Goal: Information Seeking & Learning: Learn about a topic

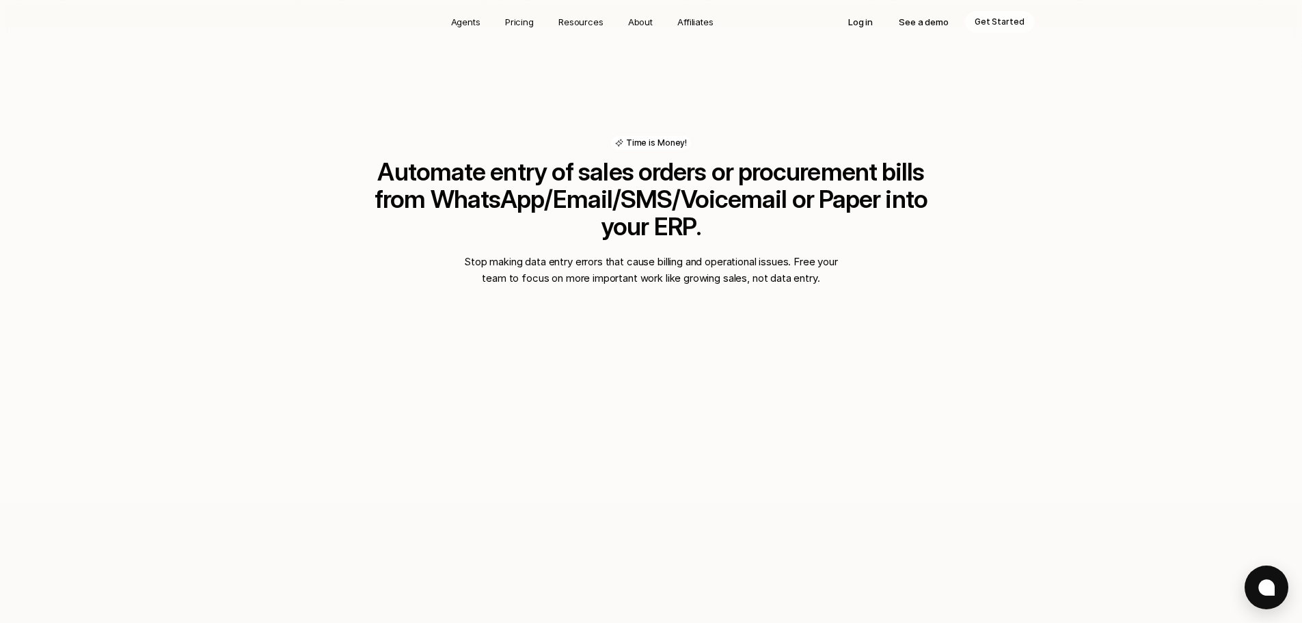
scroll to position [889, 0]
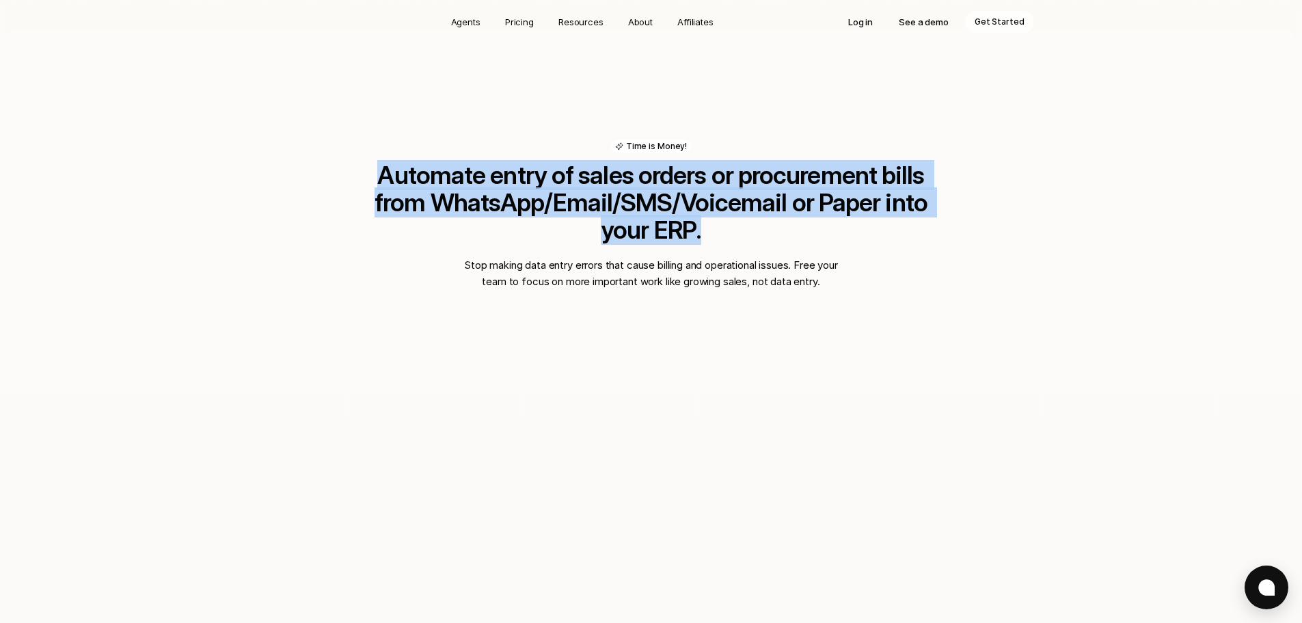
drag, startPoint x: 359, startPoint y: 173, endPoint x: 998, endPoint y: 192, distance: 639.4
click at [999, 192] on div "Time is Money! Automate entry of sales orders or procurement bills from WhatsAp…" at bounding box center [651, 508] width 1302 height 956
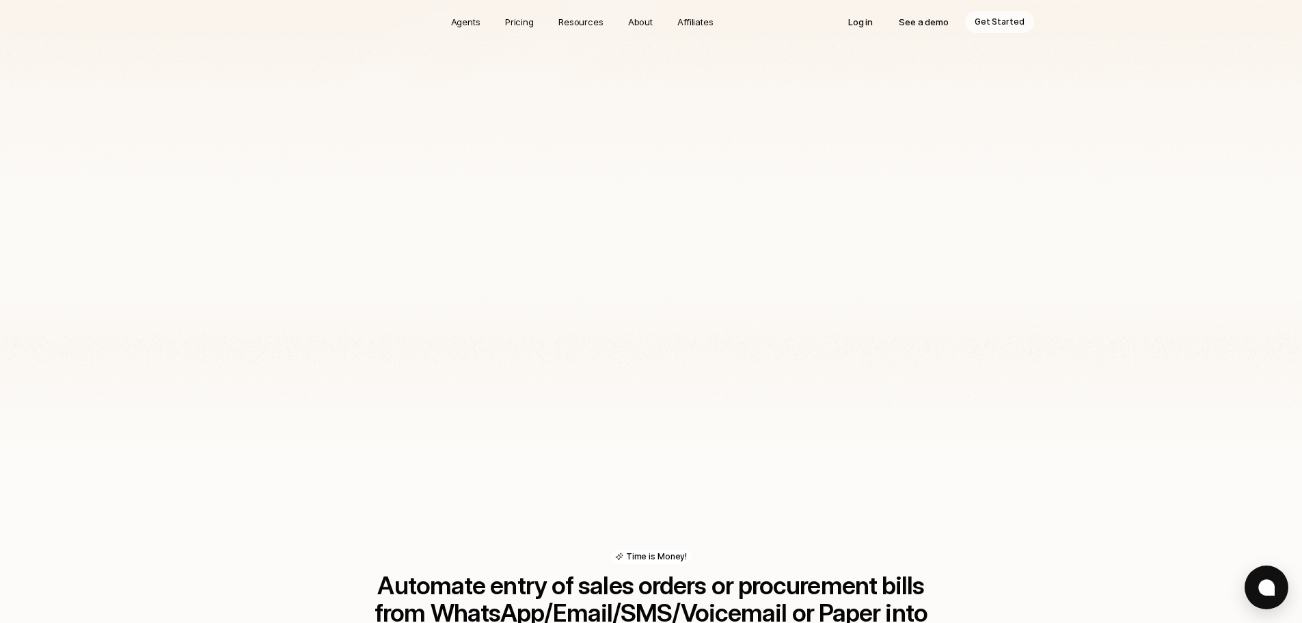
scroll to position [410, 0]
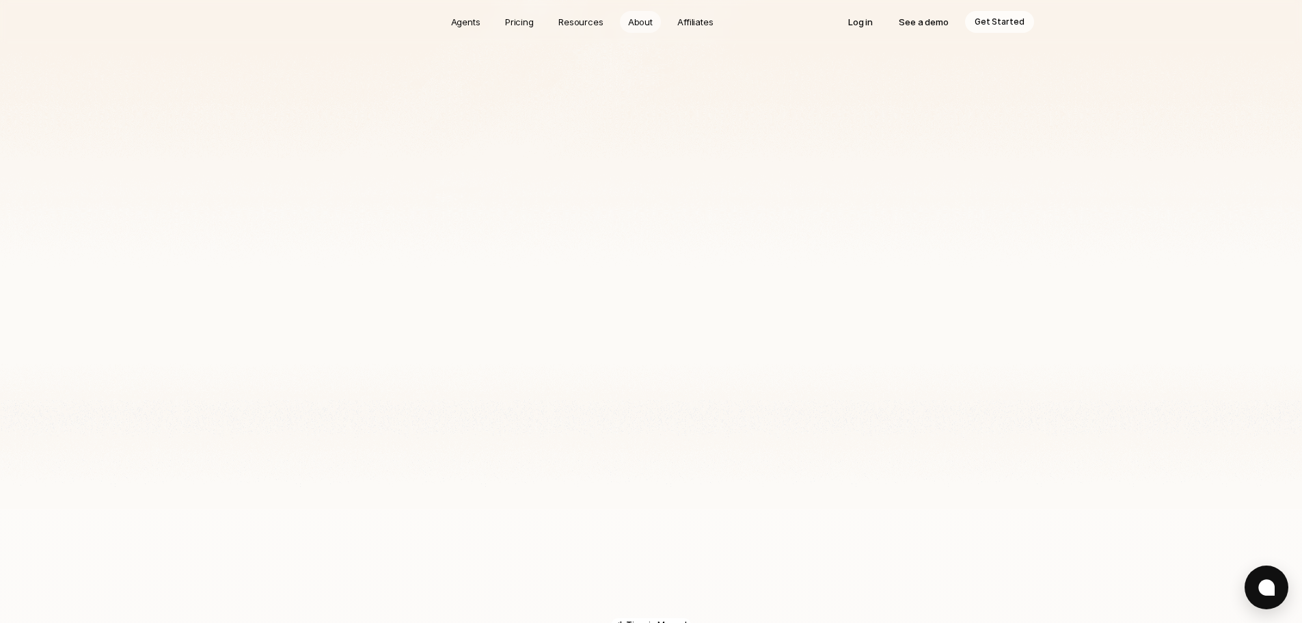
click at [643, 20] on p "About" at bounding box center [640, 22] width 25 height 14
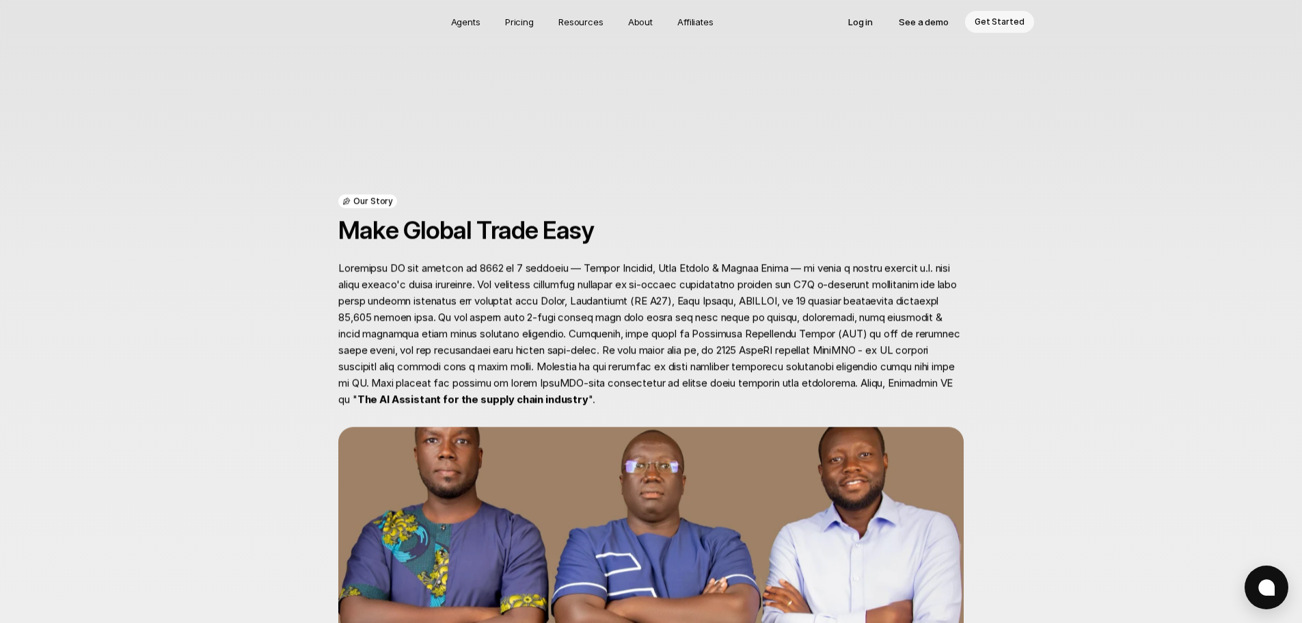
scroll to position [547, 0]
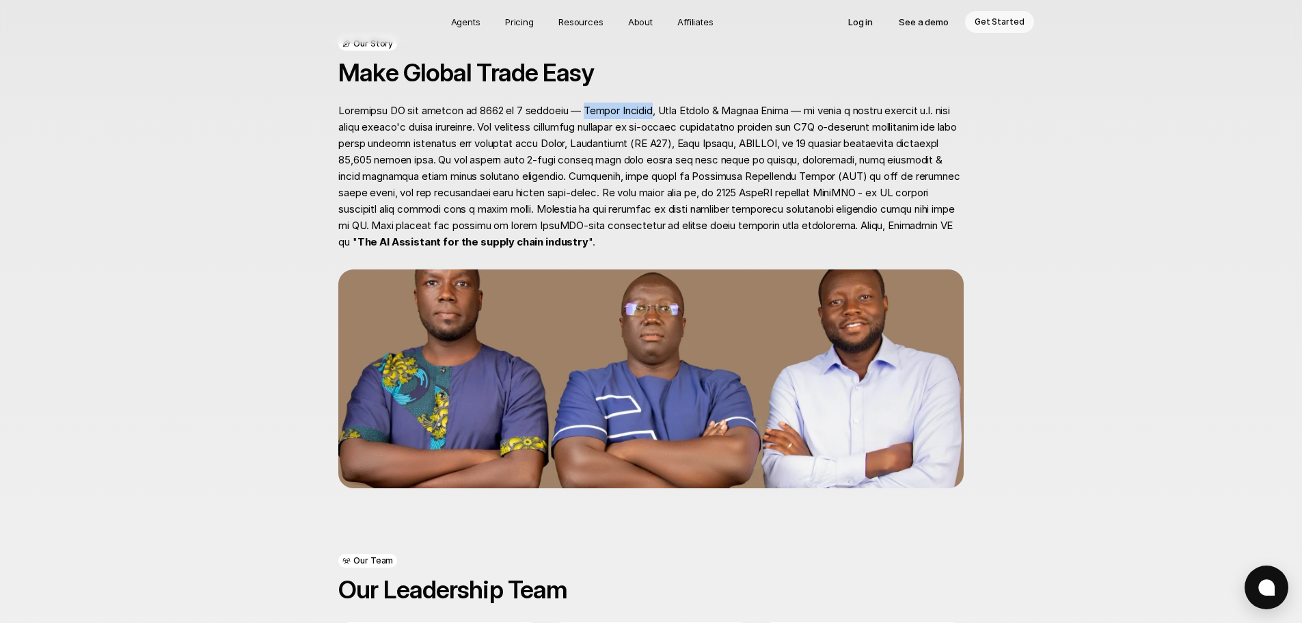
drag, startPoint x: 573, startPoint y: 109, endPoint x: 645, endPoint y: 107, distance: 71.8
click at [645, 107] on p "The AI Assistant for the supply chain industry "." at bounding box center [650, 177] width 625 height 148
copy p "[PERSON_NAME]"
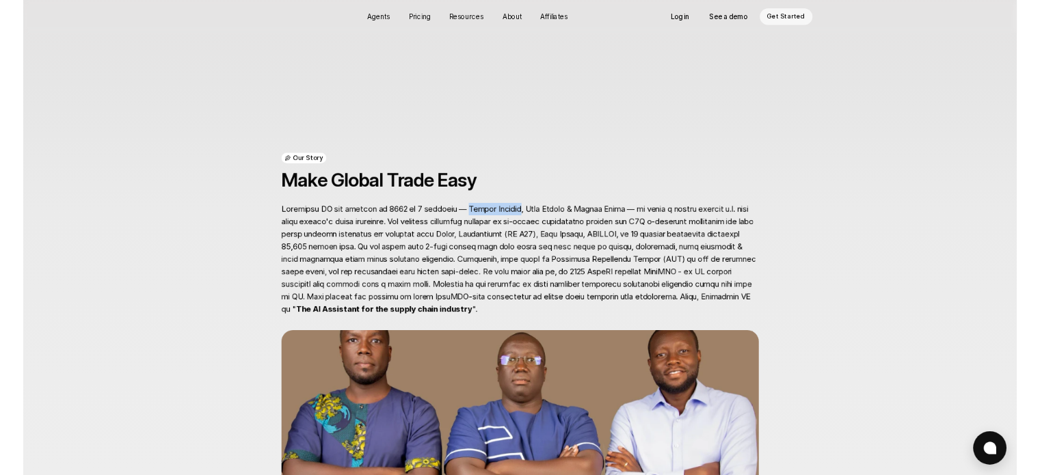
scroll to position [205, 0]
